Goal: Transaction & Acquisition: Purchase product/service

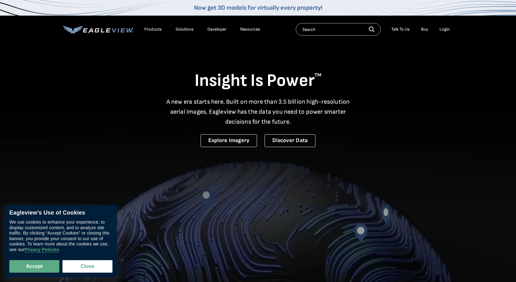
click at [442, 27] on div "Login" at bounding box center [445, 30] width 10 height 6
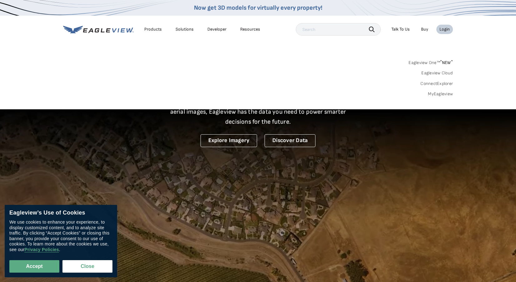
click at [441, 63] on sup "*" at bounding box center [441, 61] width 2 height 5
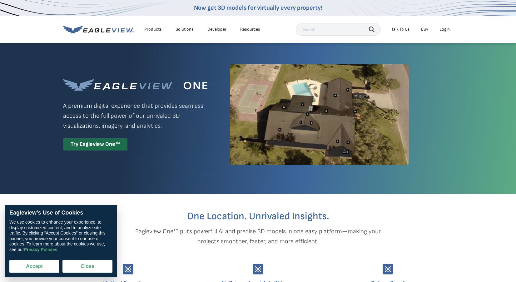
click at [47, 267] on button "Accept" at bounding box center [34, 266] width 50 height 13
checkbox input "true"
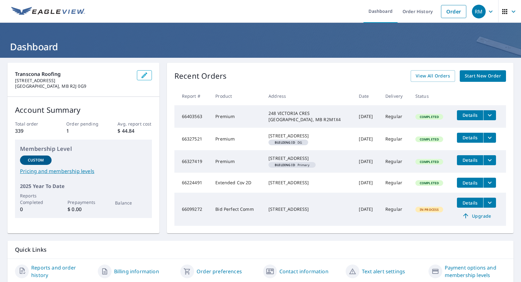
click at [480, 74] on span "Start New Order" at bounding box center [483, 76] width 36 height 8
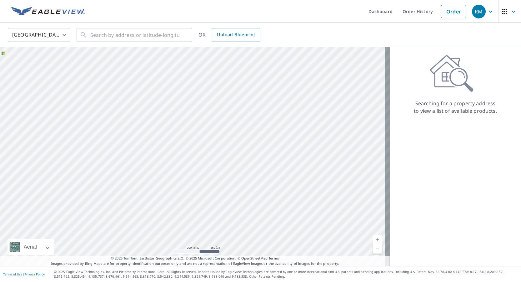
click at [38, 33] on body "RM RM Dashboard Order History Order RM United States US ​ ​ OR Upload Blueprint…" at bounding box center [260, 141] width 521 height 282
click at [33, 65] on li "[GEOGRAPHIC_DATA]" at bounding box center [39, 63] width 63 height 11
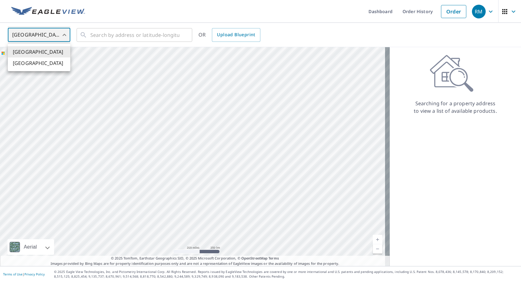
type input "CA"
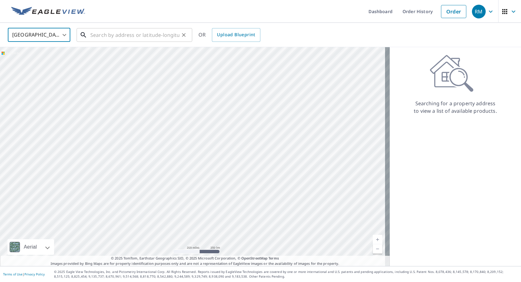
click at [133, 38] on input "text" at bounding box center [134, 35] width 89 height 18
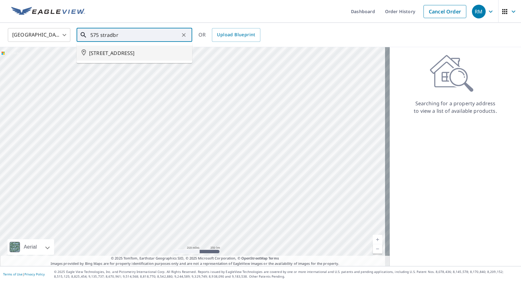
click at [143, 53] on span "575 STRADBROOK AVE WINNIPEG MB R3L0K3" at bounding box center [138, 53] width 98 height 8
type input "575 STRADBROOK AVE WINNIPEG MB R3L0K3"
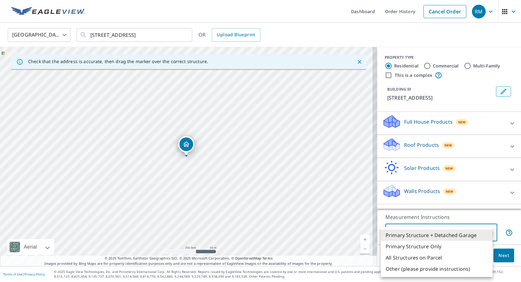
click at [481, 231] on body "RM RM Dashboard Order History Cancel Order RM Canada CA ​ 575 STRADBROOK AVE WI…" at bounding box center [260, 141] width 521 height 282
click at [469, 157] on div at bounding box center [260, 141] width 521 height 282
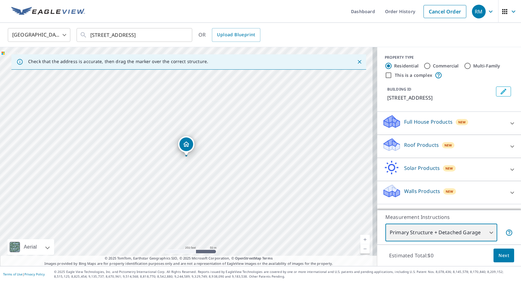
scroll to position [2, 0]
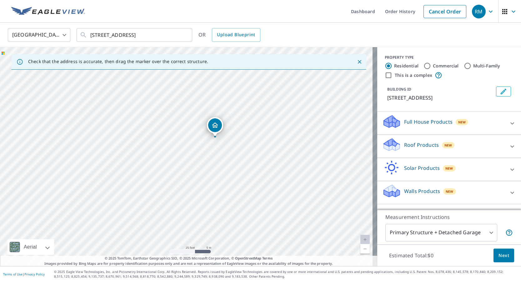
click at [503, 257] on span "Next" at bounding box center [504, 256] width 11 height 8
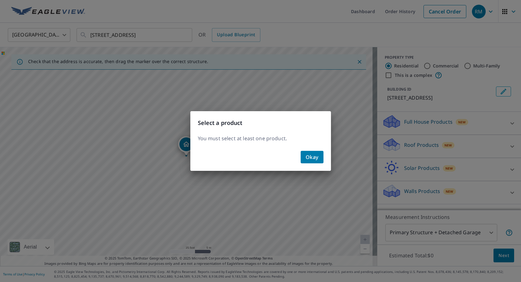
click at [319, 158] on button "Okay" at bounding box center [312, 157] width 23 height 13
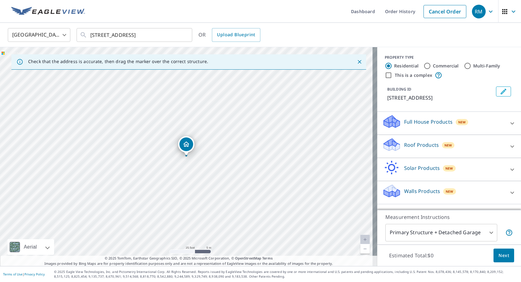
click at [467, 147] on div "Roof Products New" at bounding box center [443, 147] width 123 height 18
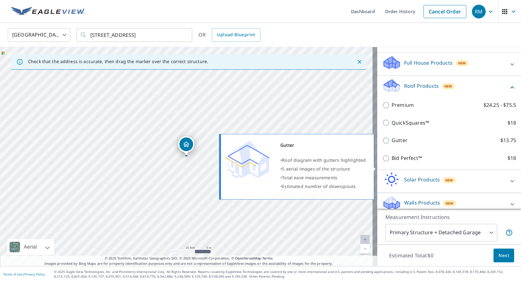
scroll to position [64, 0]
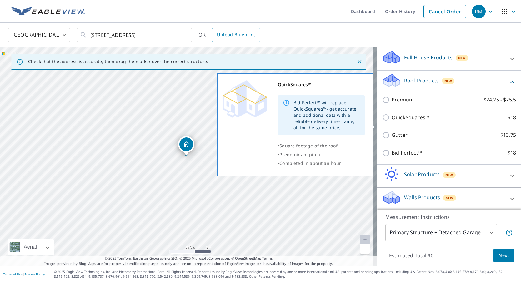
click at [382, 121] on input "QuickSquares™ $18" at bounding box center [386, 118] width 9 height 8
checkbox input "true"
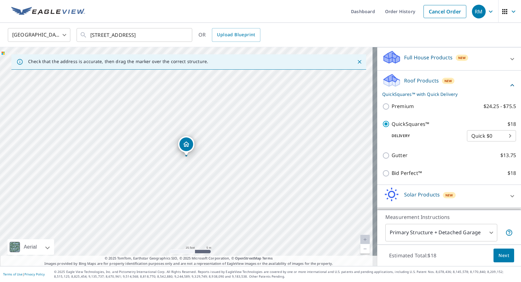
click at [480, 140] on body "RM RM Dashboard Order History Cancel Order RM Canada CA ​ 575 STRADBROOK AVE WI…" at bounding box center [260, 141] width 521 height 282
click at [433, 146] on div at bounding box center [260, 141] width 521 height 282
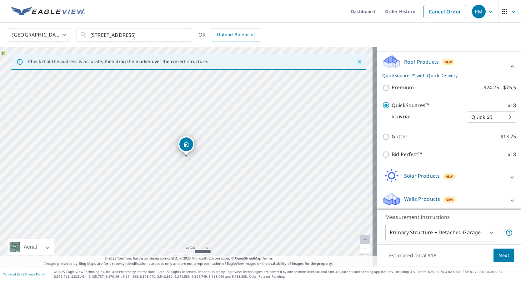
scroll to position [93, 0]
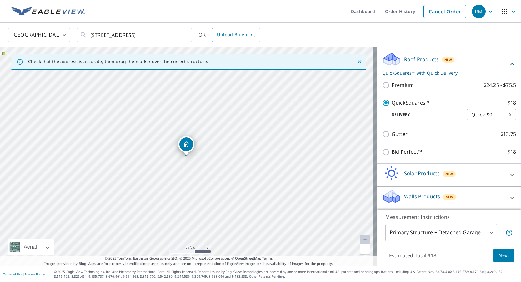
click at [485, 234] on body "RM RM Dashboard Order History Cancel Order RM Canada CA ​ 575 STRADBROOK AVE WI…" at bounding box center [260, 141] width 521 height 282
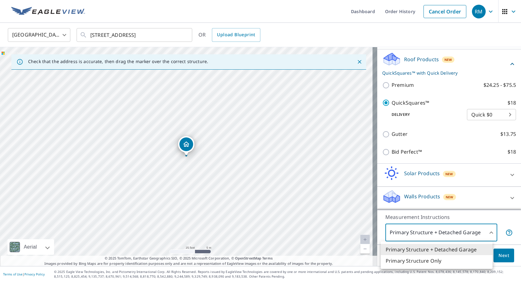
click at [469, 257] on li "Primary Structure Only" at bounding box center [437, 260] width 112 height 11
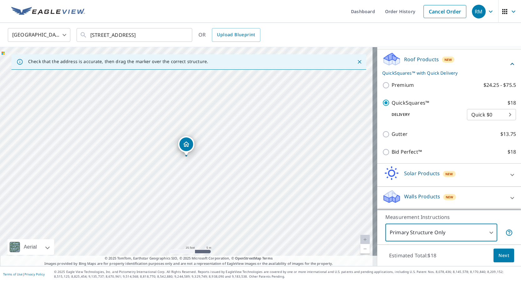
click at [475, 231] on body "RM RM Dashboard Order History Cancel Order RM Canada CA ​ 575 STRADBROOK AVE WI…" at bounding box center [260, 141] width 521 height 282
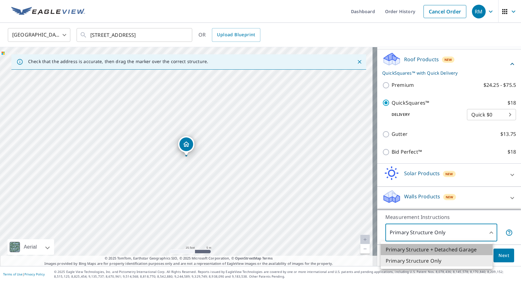
click at [457, 250] on li "Primary Structure + Detached Garage" at bounding box center [437, 249] width 112 height 11
type input "1"
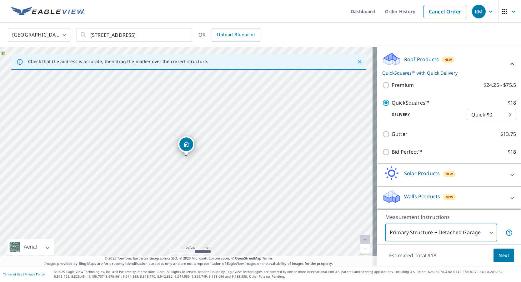
click at [506, 256] on button "Next" at bounding box center [504, 256] width 21 height 14
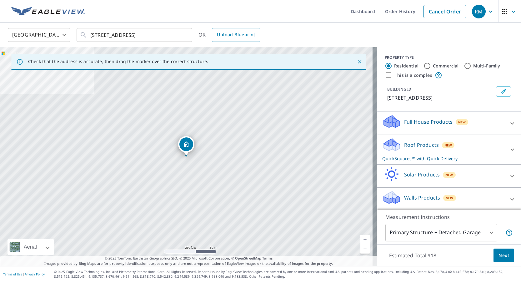
click at [468, 158] on div "Roof Products New QuickSquares™ with Quick Delivery" at bounding box center [443, 150] width 123 height 24
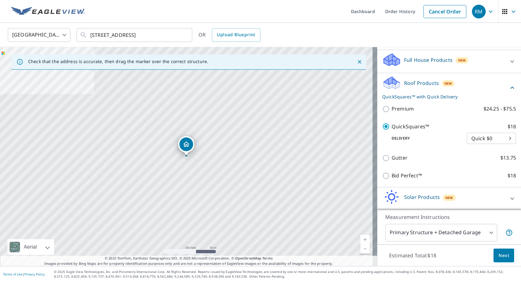
scroll to position [63, 0]
click at [474, 142] on body "RM RM Dashboard Order History Cancel Order RM Canada CA ​ 575 STRADBROOK AVE WI…" at bounding box center [260, 141] width 521 height 282
click at [475, 144] on li "Quick $0" at bounding box center [482, 145] width 49 height 11
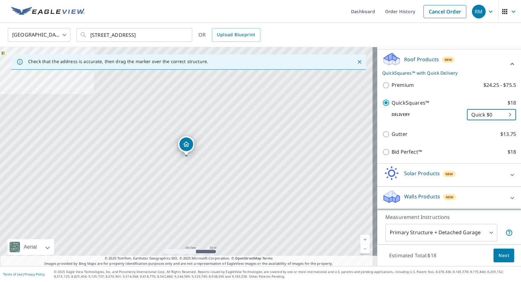
click at [468, 146] on div "Bid Perfect™ $18" at bounding box center [449, 152] width 134 height 18
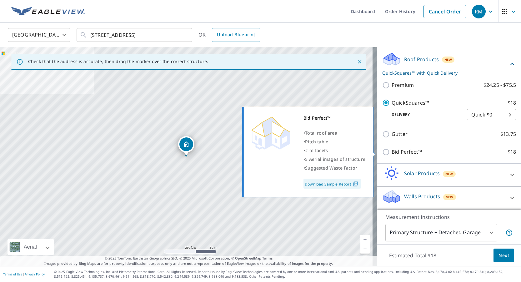
click at [464, 150] on label "Bid Perfect™ $18" at bounding box center [454, 152] width 124 height 8
click at [392, 150] on input "Bid Perfect™ $18" at bounding box center [386, 152] width 9 height 8
checkbox input "true"
checkbox input "false"
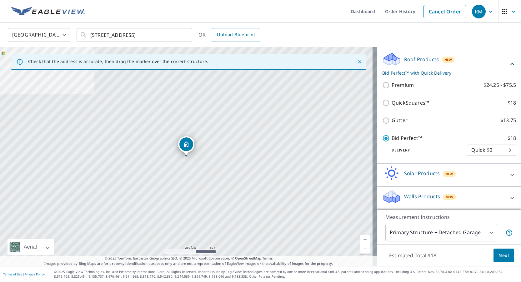
click at [464, 150] on body "RM RM Dashboard Order History Cancel Order RM Canada CA ​ 575 STRADBROOK AVE WI…" at bounding box center [260, 141] width 521 height 282
click at [464, 150] on li "Quick $0" at bounding box center [482, 150] width 49 height 11
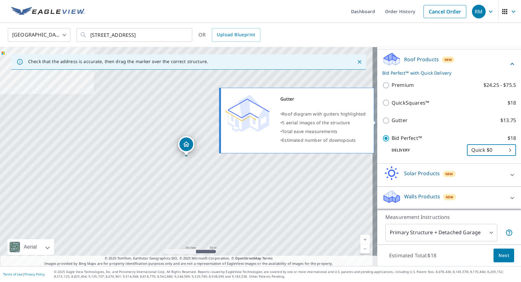
click at [451, 123] on label "Gutter $13.75" at bounding box center [454, 121] width 124 height 8
click at [392, 123] on input "Gutter $13.75" at bounding box center [386, 121] width 9 height 8
checkbox input "true"
checkbox input "false"
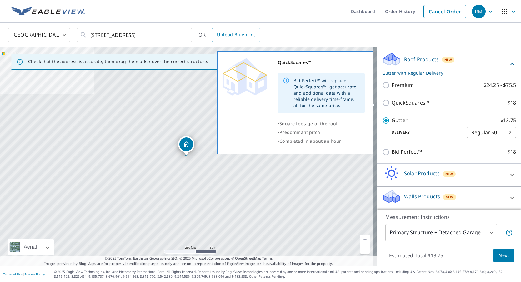
click at [455, 107] on label "QuickSquares™ $18" at bounding box center [454, 103] width 124 height 8
click at [392, 107] on input "QuickSquares™ $18" at bounding box center [386, 103] width 9 height 8
checkbox input "true"
checkbox input "false"
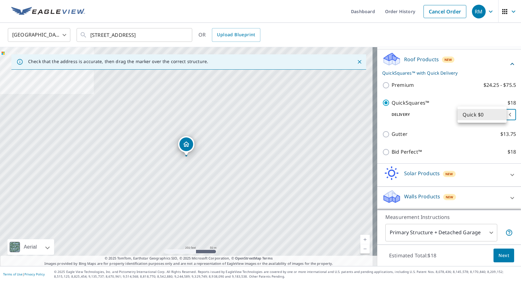
click at [486, 110] on body "RM RM Dashboard Order History Cancel Order RM Canada CA ​ 575 STRADBROOK AVE WI…" at bounding box center [260, 141] width 521 height 282
click at [483, 114] on li "Quick $0" at bounding box center [482, 114] width 49 height 11
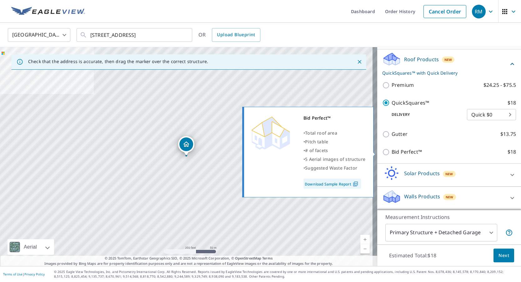
click at [408, 155] on p "Bid Perfect™" at bounding box center [407, 152] width 30 height 8
click at [392, 155] on input "Bid Perfect™ $18" at bounding box center [386, 152] width 9 height 8
checkbox input "true"
checkbox input "false"
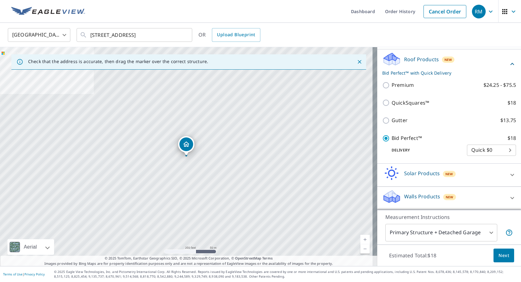
click at [488, 234] on body "RM RM Dashboard Order History Cancel Order RM Canada CA ​ 575 STRADBROOK AVE WI…" at bounding box center [260, 141] width 521 height 282
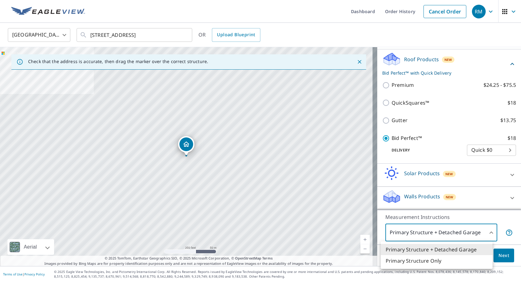
click at [457, 254] on li "Primary Structure + Detached Garage" at bounding box center [437, 249] width 112 height 11
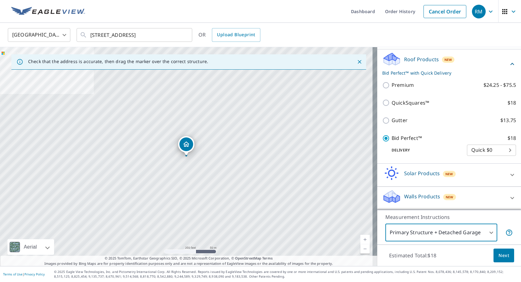
click at [461, 230] on body "RM RM Dashboard Order History Cancel Order RM Canada CA ​ 575 STRADBROOK AVE WI…" at bounding box center [260, 141] width 521 height 282
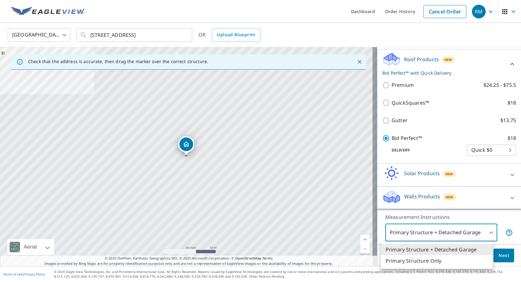
click at [445, 259] on li "Primary Structure Only" at bounding box center [437, 260] width 112 height 11
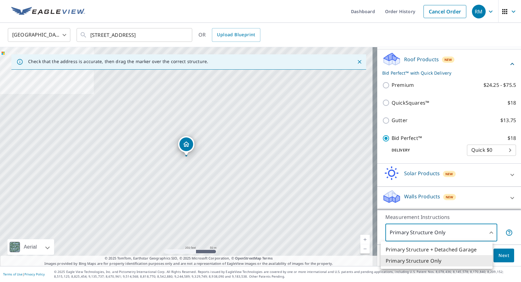
click at [453, 232] on body "RM RM Dashboard Order History Cancel Order RM Canada CA ​ 575 STRADBROOK AVE WI…" at bounding box center [260, 141] width 521 height 282
click at [456, 250] on li "Primary Structure + Detached Garage" at bounding box center [437, 249] width 112 height 11
type input "1"
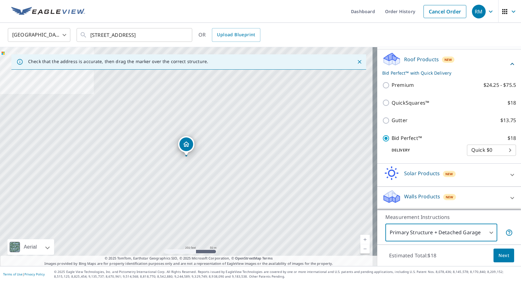
click at [495, 260] on button "Next" at bounding box center [504, 256] width 21 height 14
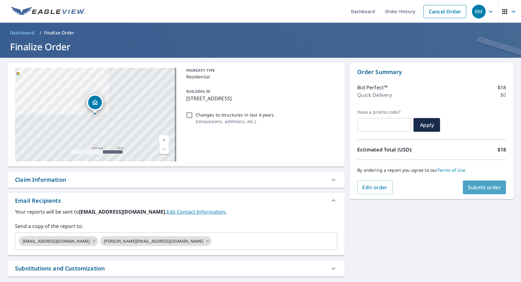
click at [494, 189] on span "Submit order" at bounding box center [484, 187] width 33 height 7
checkbox input "true"
